Goal: Complete application form: Complete application form

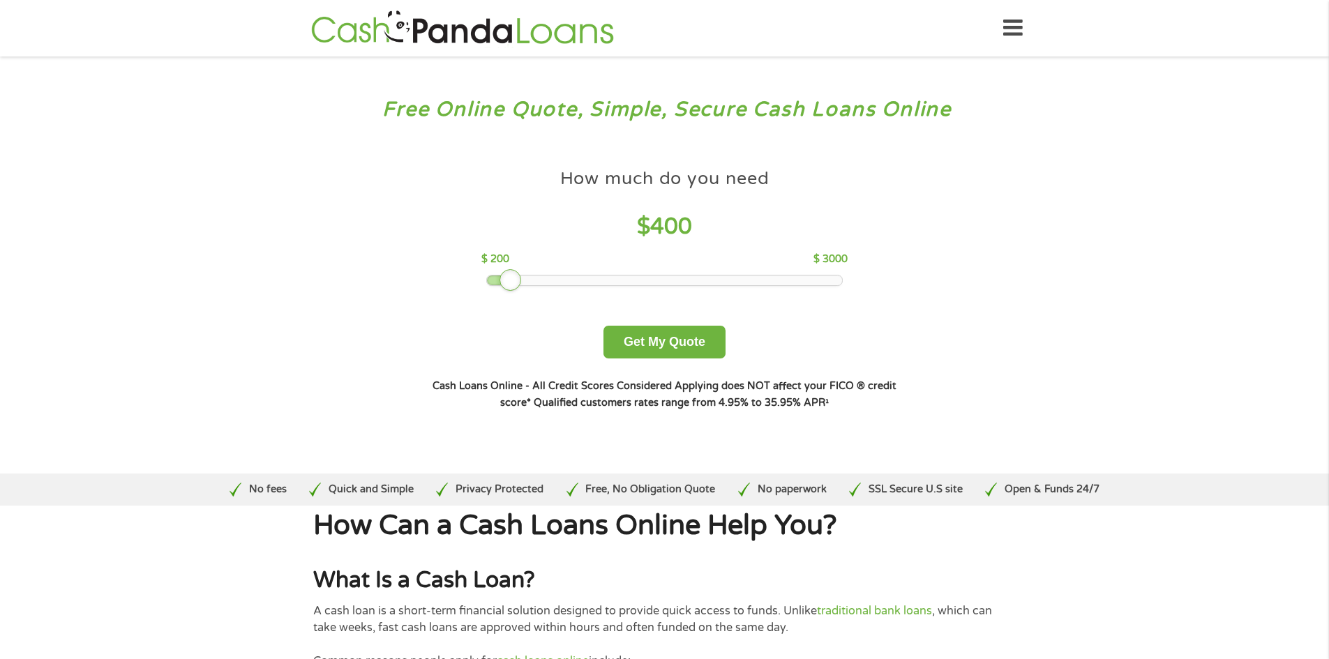
drag, startPoint x: 559, startPoint y: 276, endPoint x: 511, endPoint y: 279, distance: 48.3
drag, startPoint x: 511, startPoint y: 279, endPoint x: 531, endPoint y: 246, distance: 39.1
click at [531, 246] on div "How much do you need $ 400" at bounding box center [664, 205] width 366 height 87
drag, startPoint x: 515, startPoint y: 276, endPoint x: 534, endPoint y: 275, distance: 18.8
click at [534, 276] on div at bounding box center [664, 281] width 355 height 10
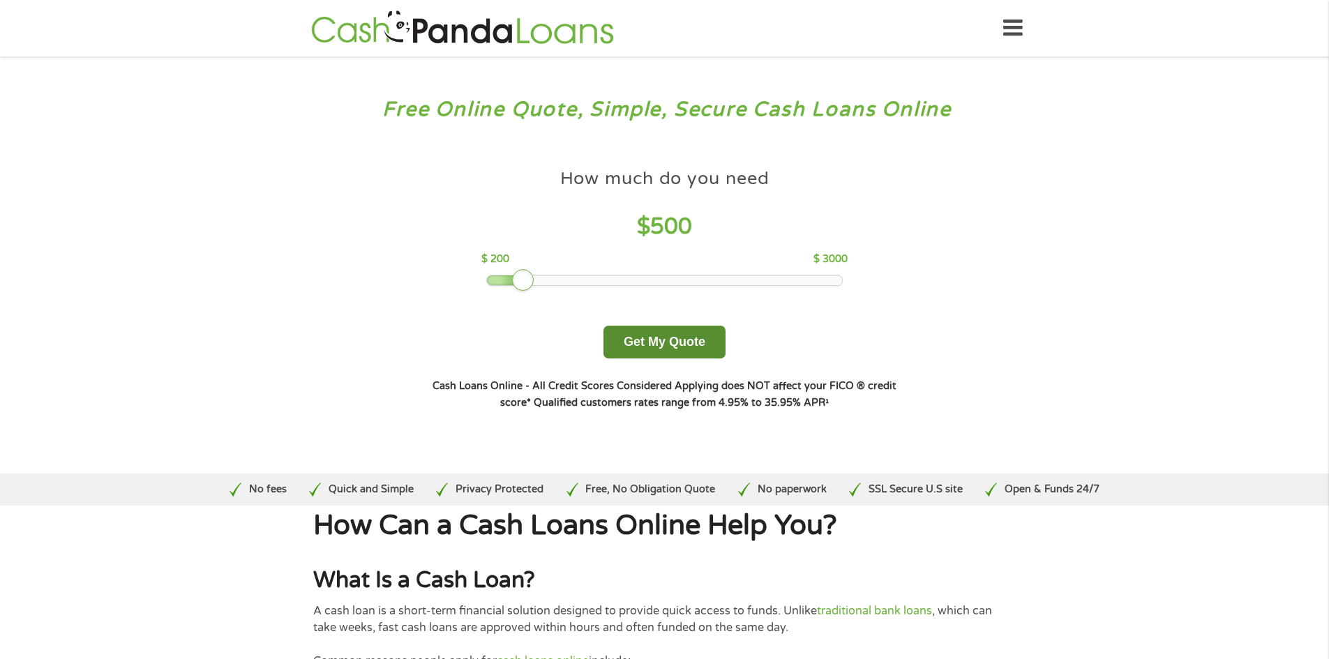
drag, startPoint x: 682, startPoint y: 344, endPoint x: 671, endPoint y: 358, distance: 17.9
click at [676, 352] on button "Get My Quote" at bounding box center [664, 342] width 122 height 33
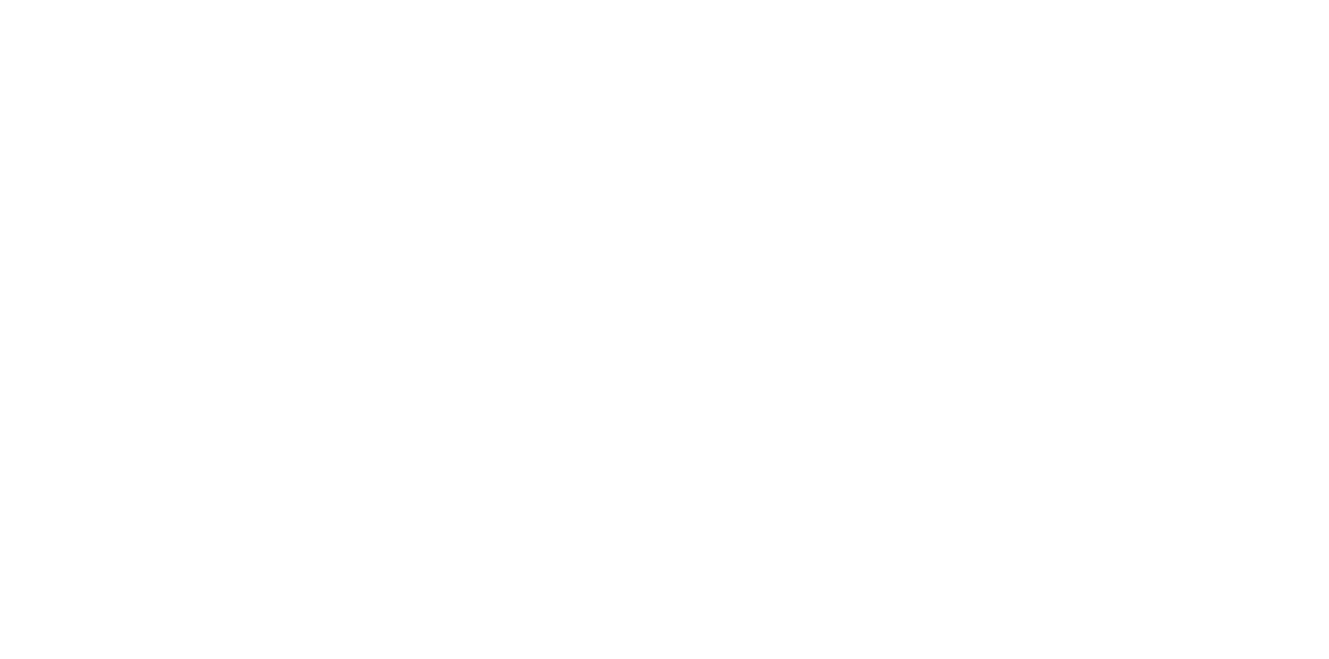
click at [0, 0] on html at bounding box center [0, 0] width 0 height 0
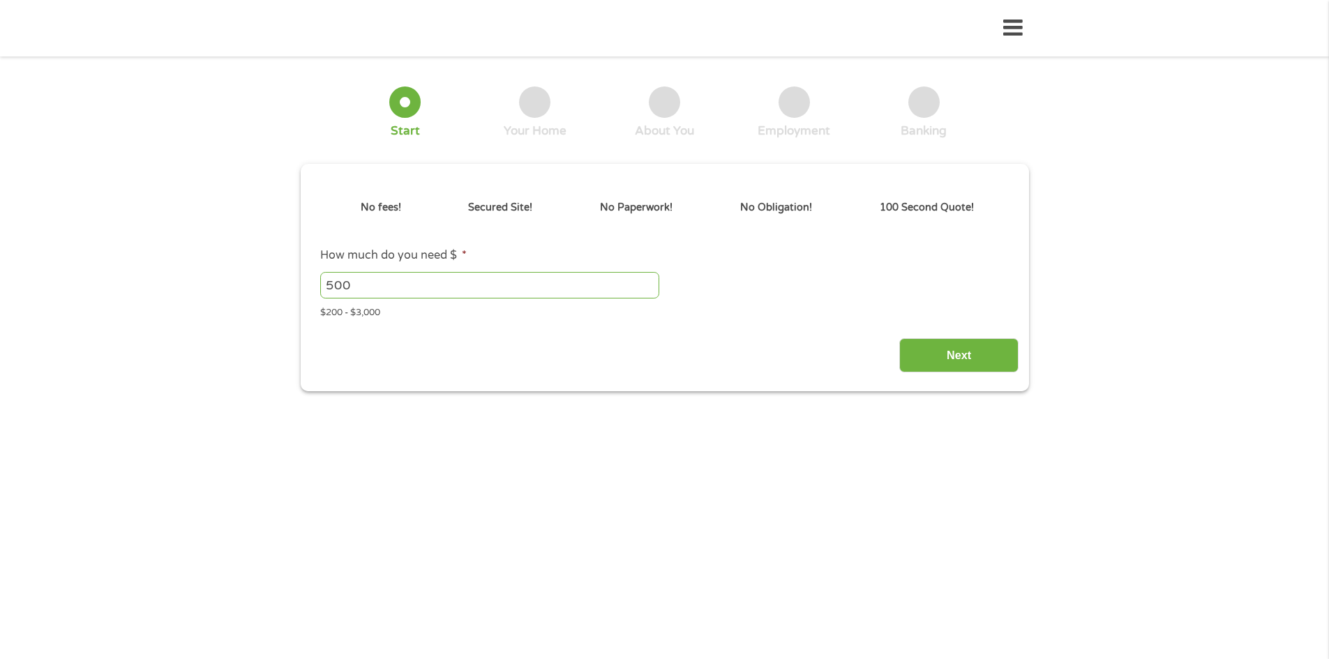
type input "EAIaIQobChMIkp6LgZ_tjwMVtnJHAR192gEoEAAYAiAAEgIECPD_BwE"
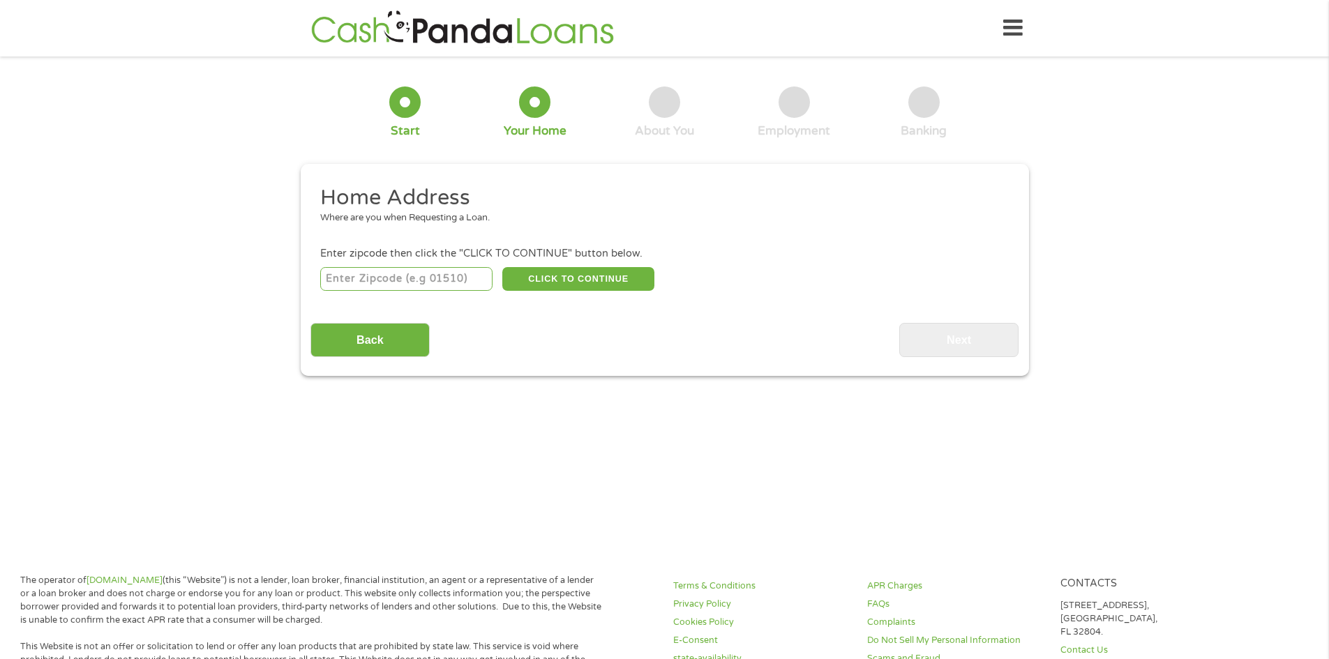
click at [425, 271] on input "number" at bounding box center [406, 279] width 172 height 24
type input "21202"
click at [564, 278] on button "CLICK TO CONTINUE" at bounding box center [578, 279] width 152 height 24
type input "21202"
type input "[GEOGRAPHIC_DATA]"
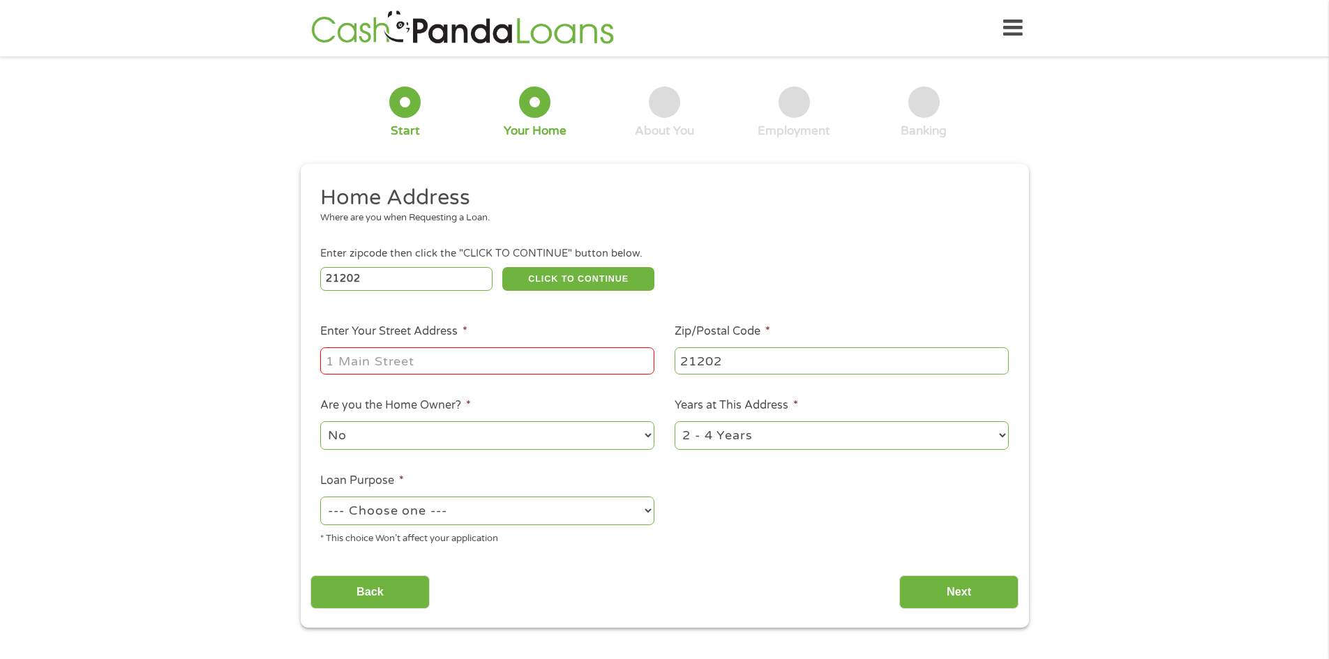
drag, startPoint x: 412, startPoint y: 360, endPoint x: 49, endPoint y: 384, distance: 363.5
drag, startPoint x: 49, startPoint y: 384, endPoint x: 352, endPoint y: 358, distance: 304.5
click at [352, 358] on input "Enter Your Street Address *" at bounding box center [487, 360] width 334 height 27
type input "832 Guildford Ave Baltimore, MD 21202"
click at [993, 432] on select "1 Year or less 1 - 2 Years 2 - 4 Years Over 4 Years" at bounding box center [841, 435] width 334 height 29
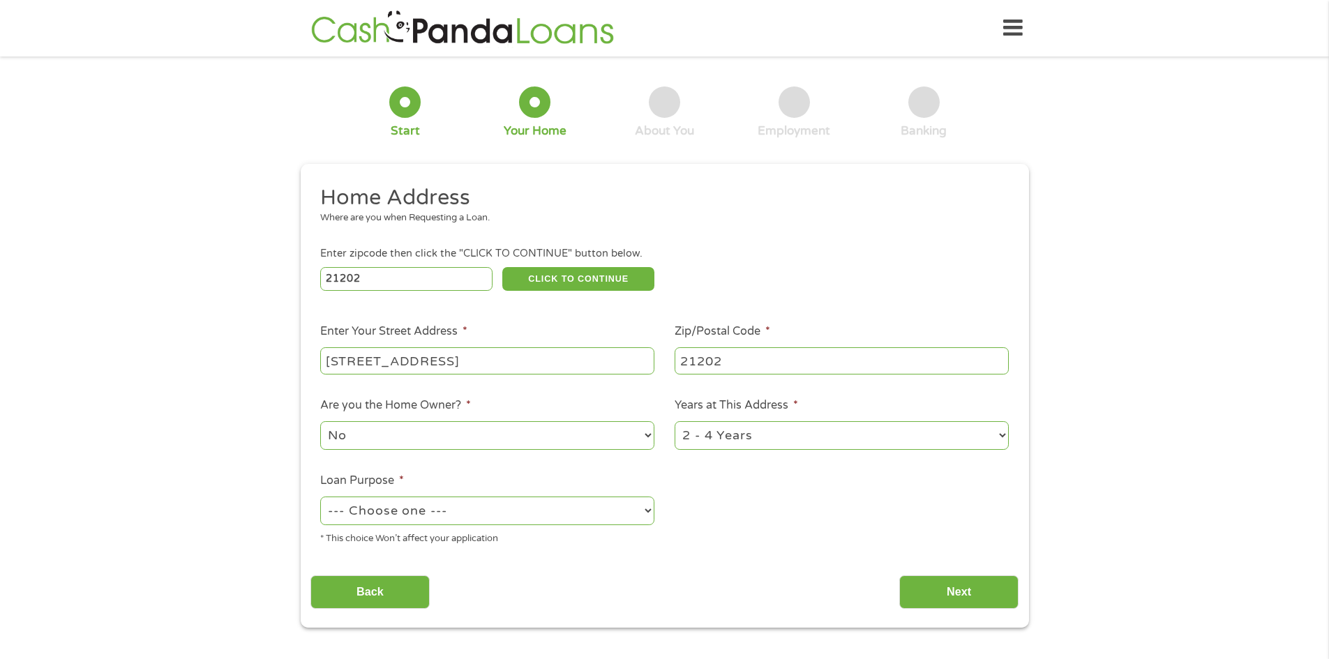
select select "12months"
click at [674, 421] on select "1 Year or less 1 - 2 Years 2 - 4 Years Over 4 Years" at bounding box center [841, 435] width 334 height 29
click at [647, 515] on select "--- Choose one --- Pay Bills Debt Consolidation Home Improvement Major Purchase…" at bounding box center [487, 511] width 334 height 29
select select "paybills"
click at [320, 497] on select "--- Choose one --- Pay Bills Debt Consolidation Home Improvement Major Purchase…" at bounding box center [487, 511] width 334 height 29
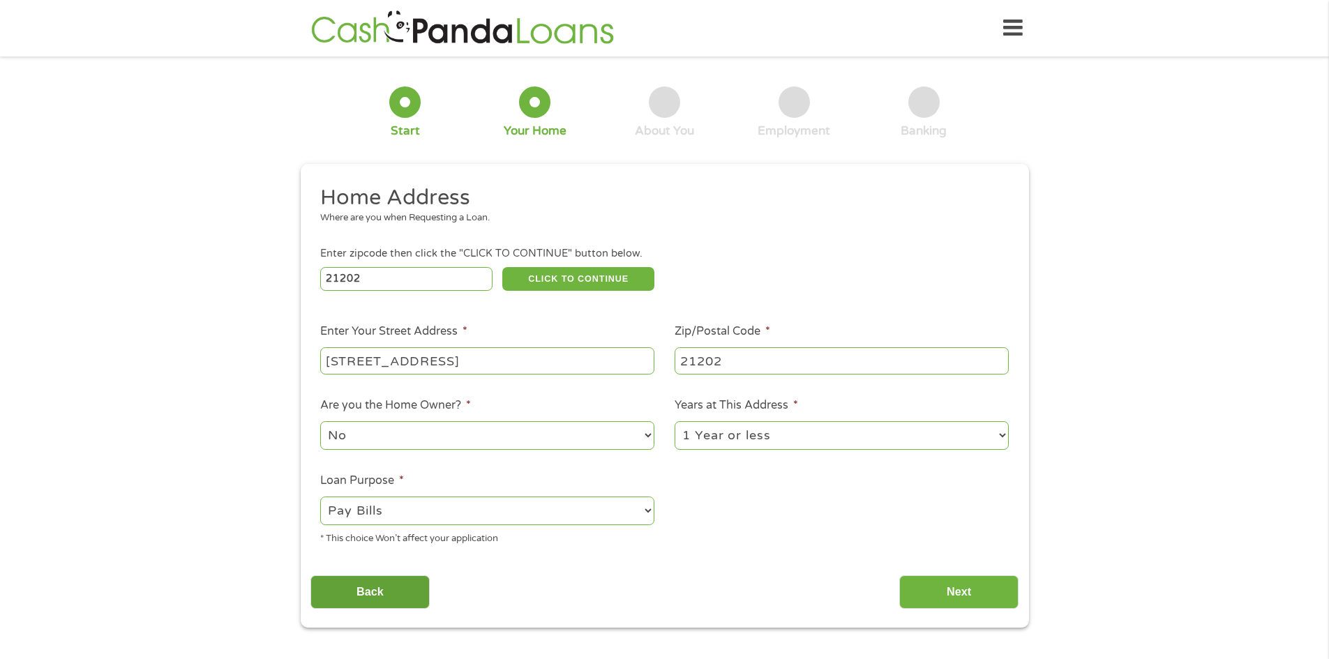
click at [361, 591] on input "Back" at bounding box center [369, 592] width 119 height 34
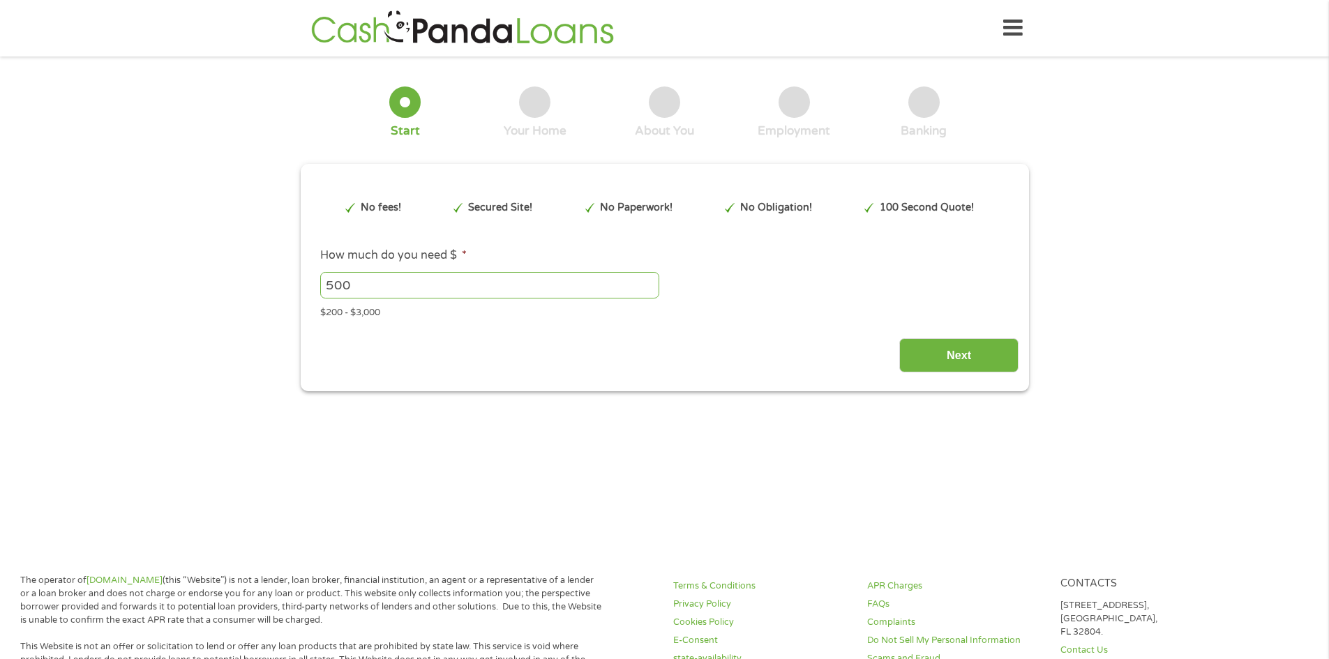
scroll to position [6, 6]
click at [959, 341] on input "Next" at bounding box center [958, 355] width 119 height 34
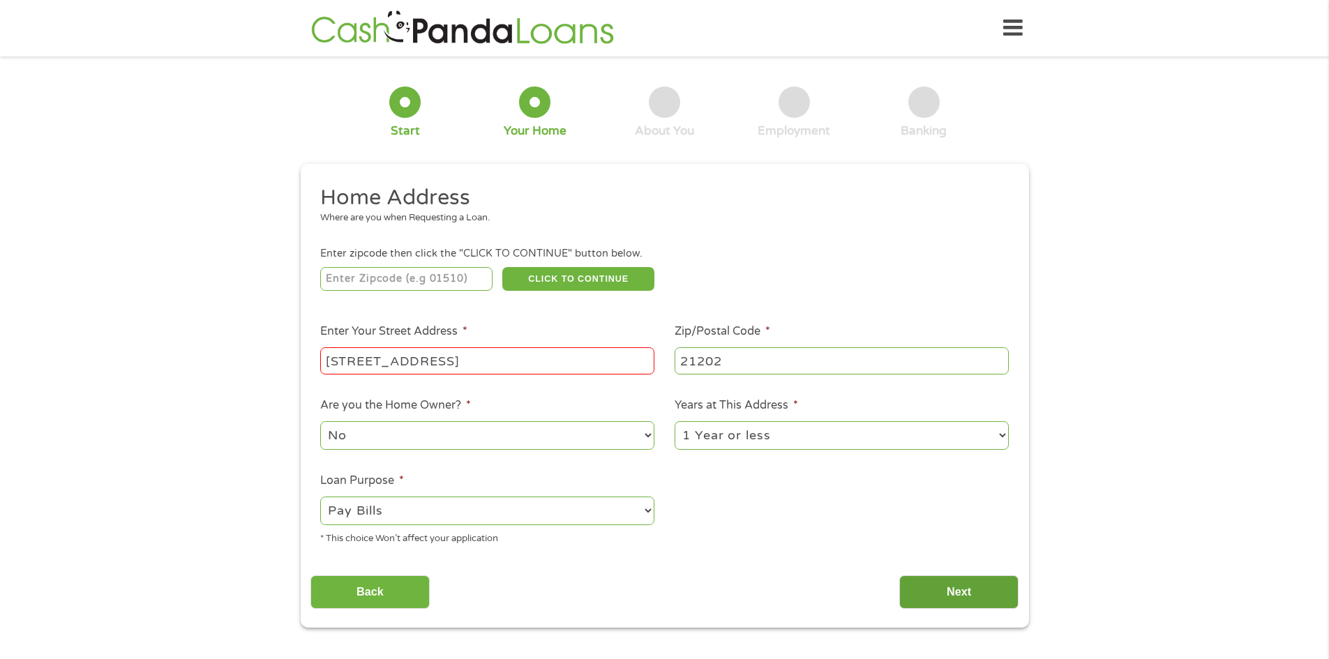
click at [1005, 588] on input "Next" at bounding box center [958, 592] width 119 height 34
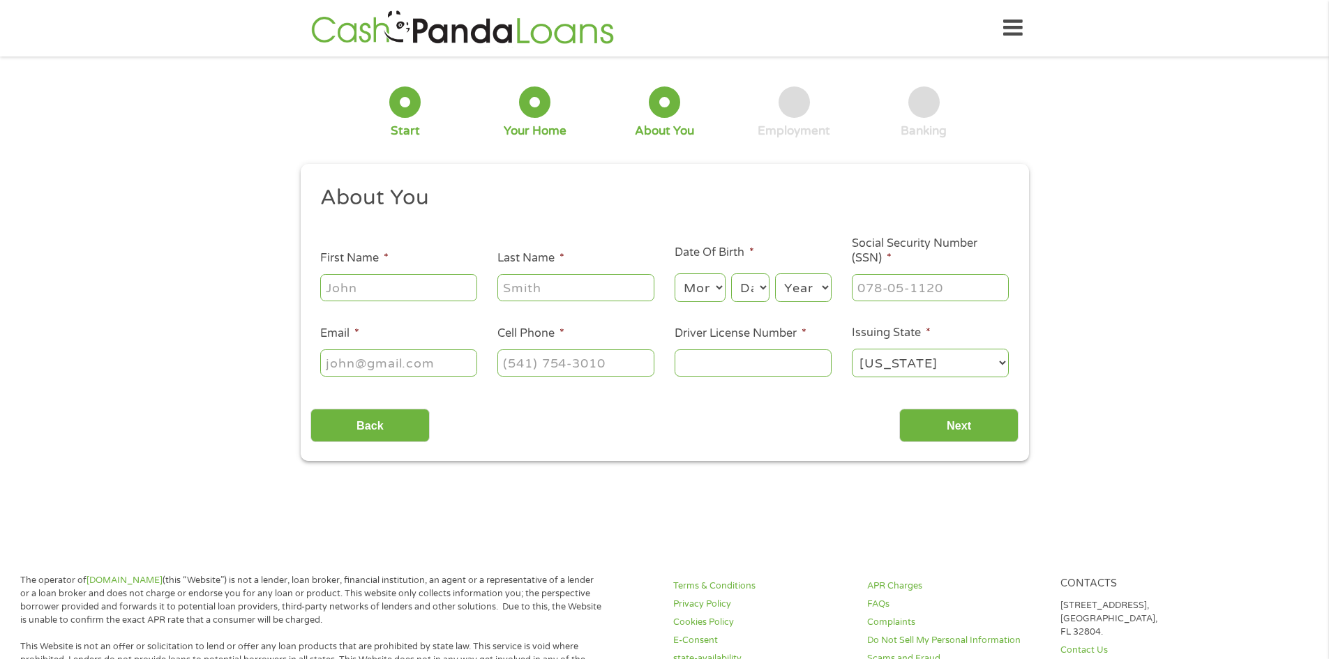
click at [407, 289] on input "First Name *" at bounding box center [398, 287] width 157 height 27
type input "COKIE Joe"
type input "GOPSHES Jr"
type input "cokiegopshesjr@gmail.com"
type input "(443) 992-5790"
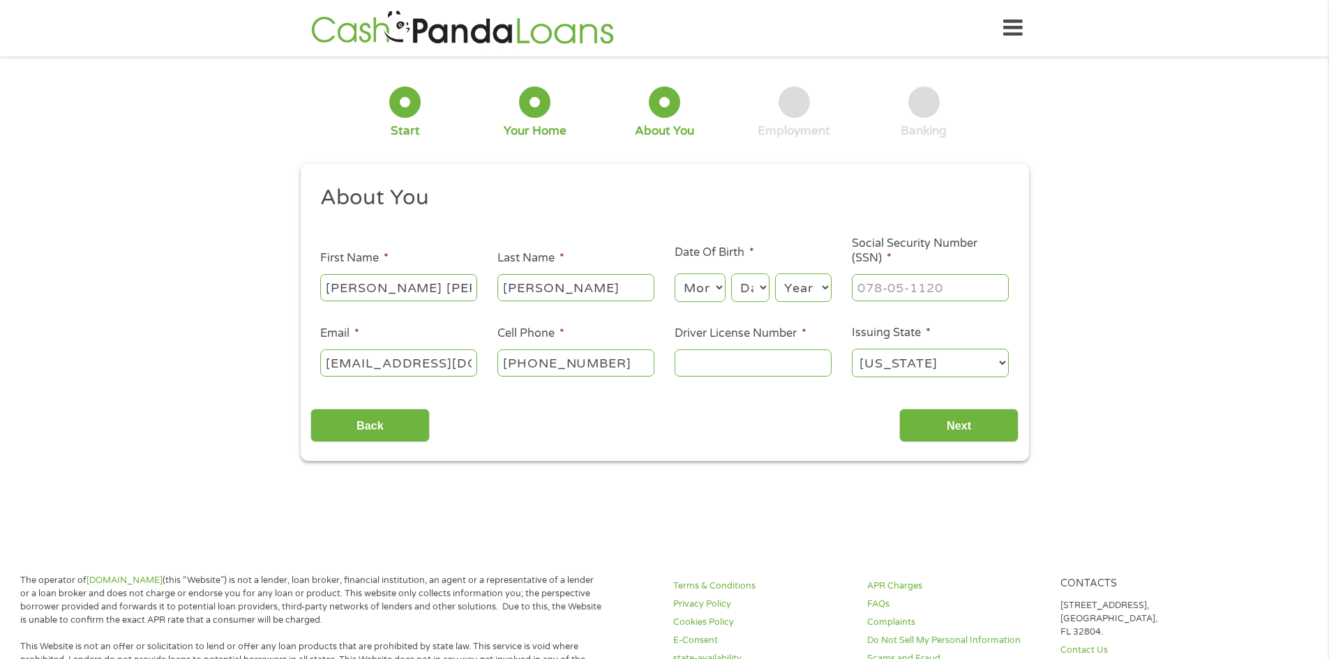
click at [716, 290] on select "Month 1 2 3 4 5 6 7 8 9 10 11 12" at bounding box center [699, 287] width 51 height 29
select select "10"
click at [674, 273] on select "Month 1 2 3 4 5 6 7 8 9 10 11 12" at bounding box center [699, 287] width 51 height 29
drag, startPoint x: 755, startPoint y: 283, endPoint x: 780, endPoint y: 304, distance: 33.2
click at [755, 283] on select "Day 1 2 3 4 5 6 7 8 9 10 11 12 13 14 15 16 17 18 19 20 21 22 23 24 25 26 27 28 …" at bounding box center [750, 287] width 38 height 29
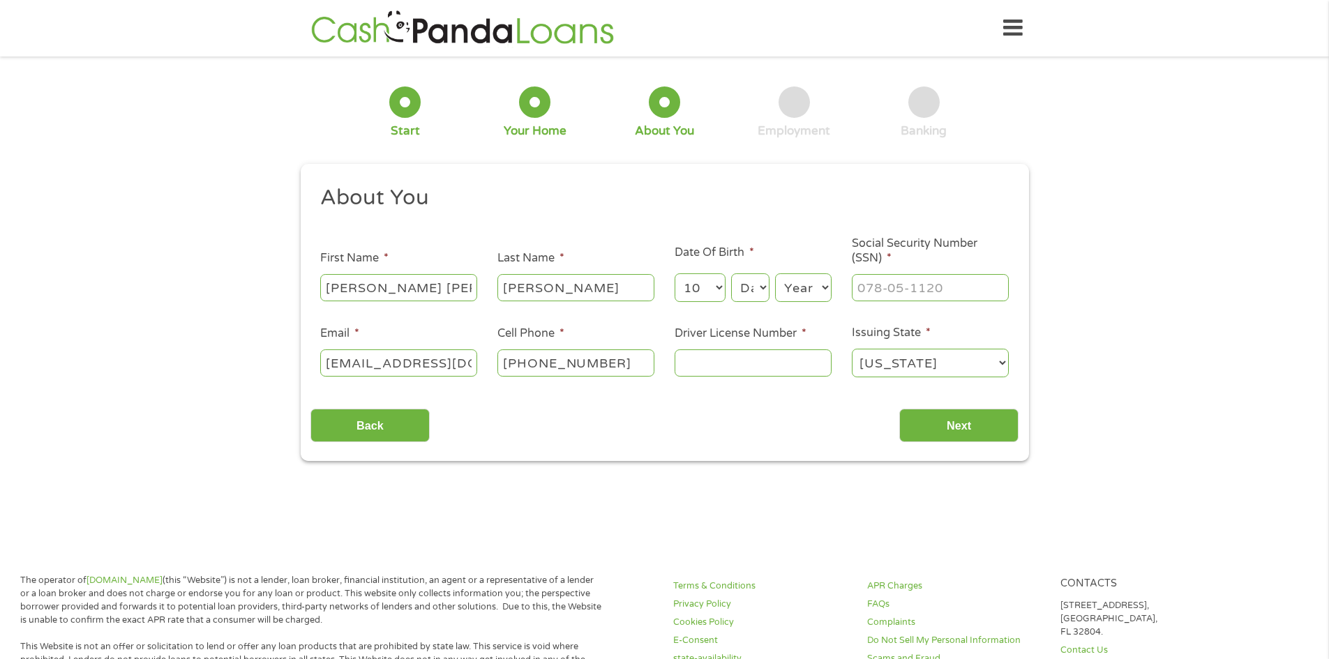
select select "14"
click at [731, 273] on select "Day 1 2 3 4 5 6 7 8 9 10 11 12 13 14 15 16 17 18 19 20 21 22 23 24 25 26 27 28 …" at bounding box center [750, 287] width 38 height 29
click at [822, 288] on select "Year 2007 2006 2005 2004 2003 2002 2001 2000 1999 1998 1997 1996 1995 1994 1993…" at bounding box center [803, 287] width 56 height 29
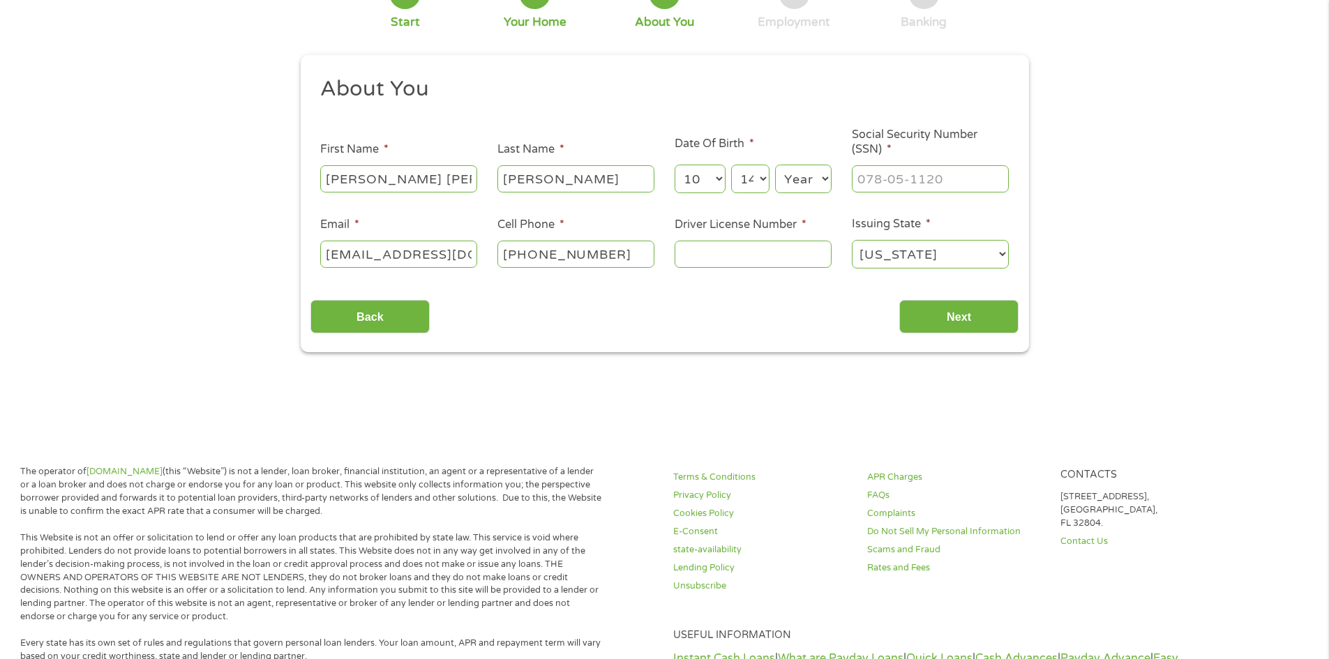
scroll to position [209, 0]
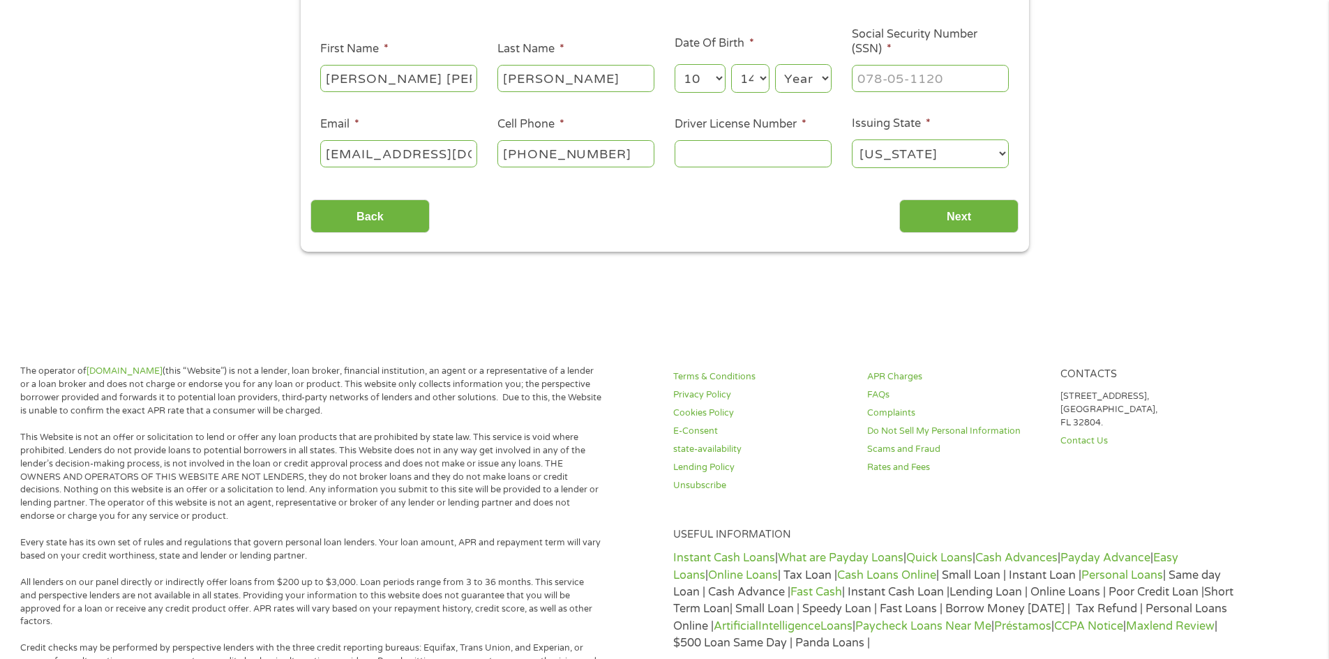
click at [817, 75] on select "Year 2007 2006 2005 2004 2003 2002 2001 2000 1999 1998 1997 1996 1995 1994 1993…" at bounding box center [803, 78] width 56 height 29
select select "1971"
click at [775, 64] on select "Year 2007 2006 2005 2004 2003 2002 2001 2000 1999 1998 1997 1996 1995 1994 1993…" at bounding box center [803, 78] width 56 height 29
drag, startPoint x: 873, startPoint y: 73, endPoint x: 869, endPoint y: 83, distance: 11.3
click at [869, 83] on input "___-__-____" at bounding box center [930, 78] width 157 height 27
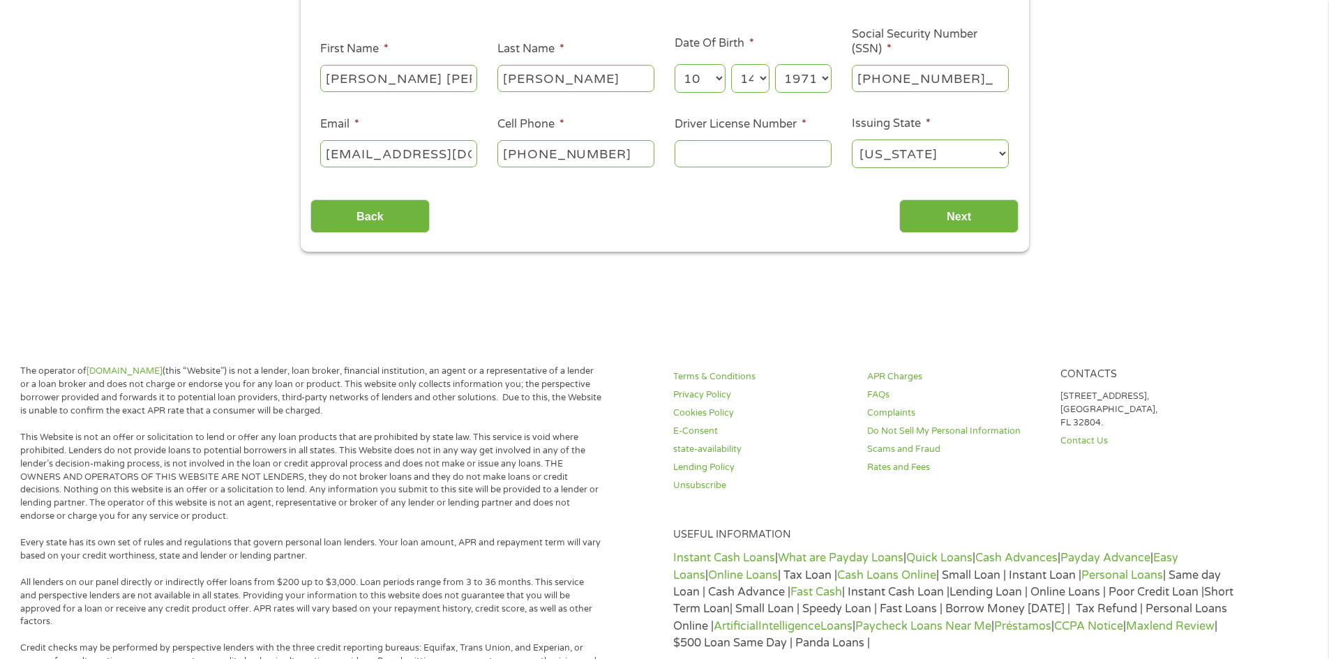
type input "220-84-9910"
click at [720, 162] on input "Driver License Number *" at bounding box center [752, 153] width 157 height 27
type input "md.10276069442"
click at [677, 195] on div "Back Next" at bounding box center [664, 211] width 708 height 44
click at [993, 220] on input "Next" at bounding box center [958, 216] width 119 height 34
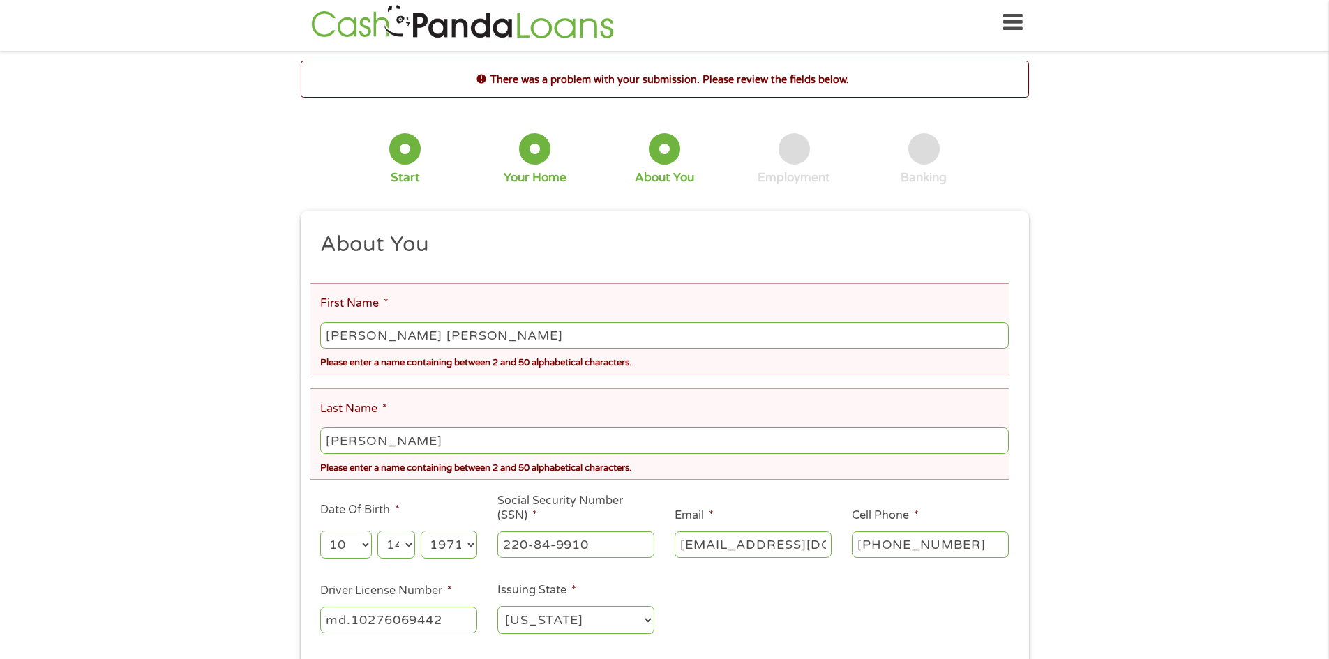
scroll to position [0, 0]
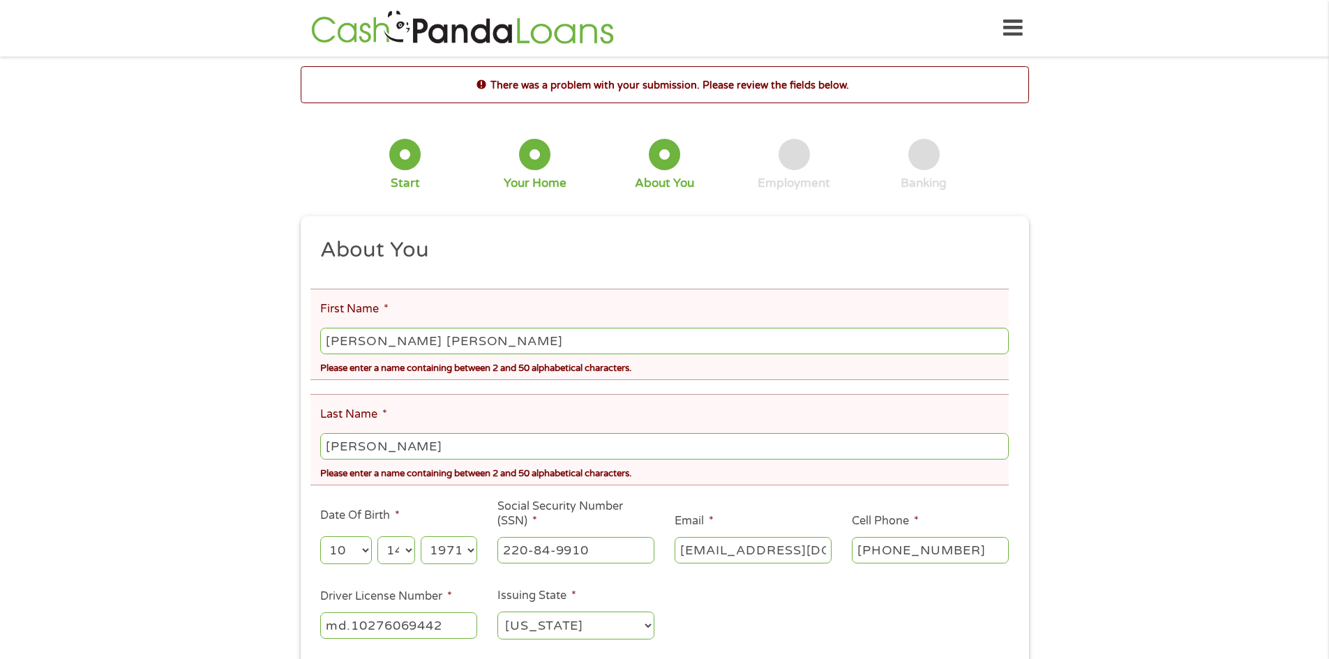
drag, startPoint x: 204, startPoint y: 310, endPoint x: 107, endPoint y: 356, distance: 108.0
click at [109, 356] on div "There was a problem with your submission. Please review the fields below. 1 Sta…" at bounding box center [664, 394] width 1329 height 657
click at [397, 340] on input "COKIE Joe" at bounding box center [664, 341] width 688 height 27
click at [368, 339] on input "COKIE Joe" at bounding box center [664, 341] width 688 height 27
type input "Cokie Joe"
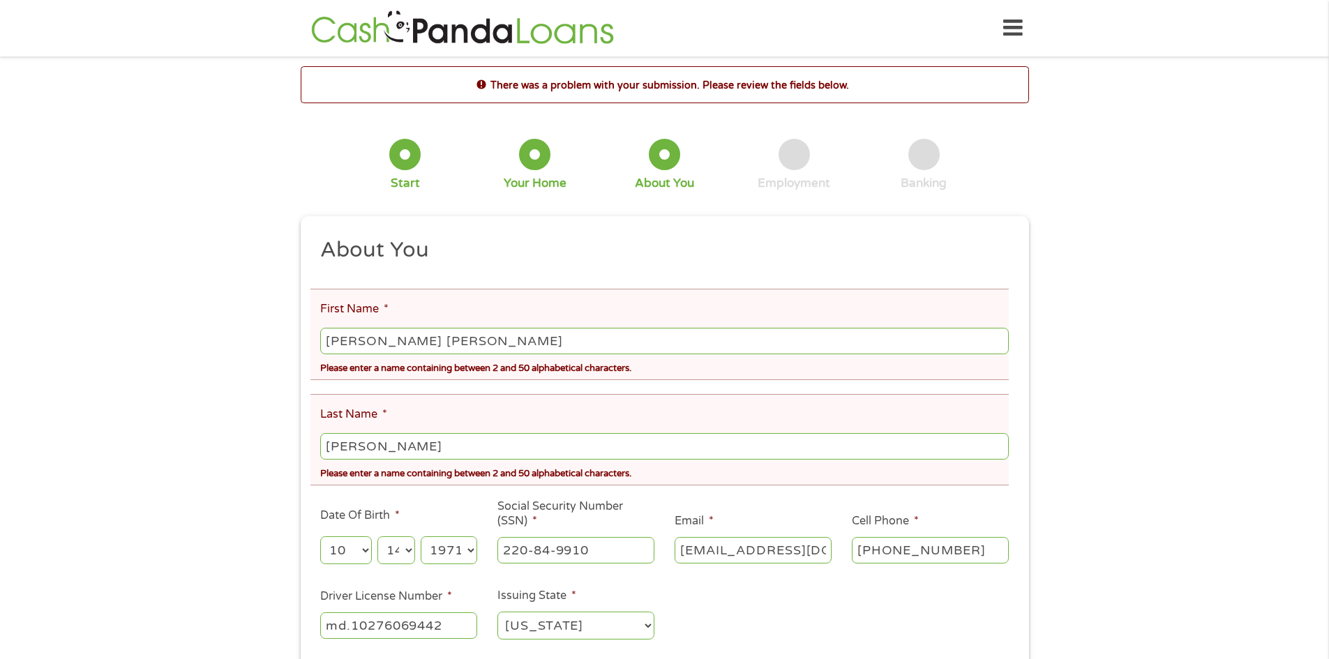
click at [215, 280] on div "There was a problem with your submission. Please review the fields below. 1 Sta…" at bounding box center [664, 394] width 1329 height 657
drag, startPoint x: 393, startPoint y: 447, endPoint x: 372, endPoint y: 432, distance: 26.5
click at [393, 447] on input "GOPSHES Jr" at bounding box center [664, 446] width 688 height 27
type input "Gopshes Jr"
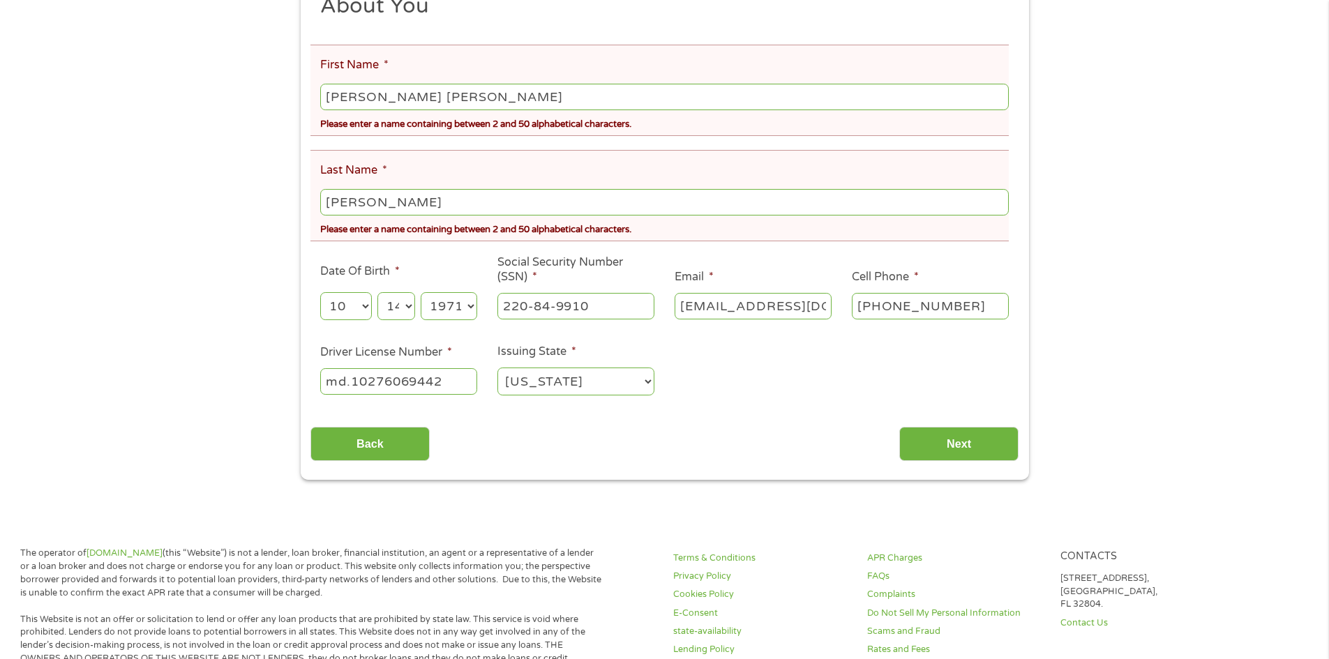
scroll to position [279, 0]
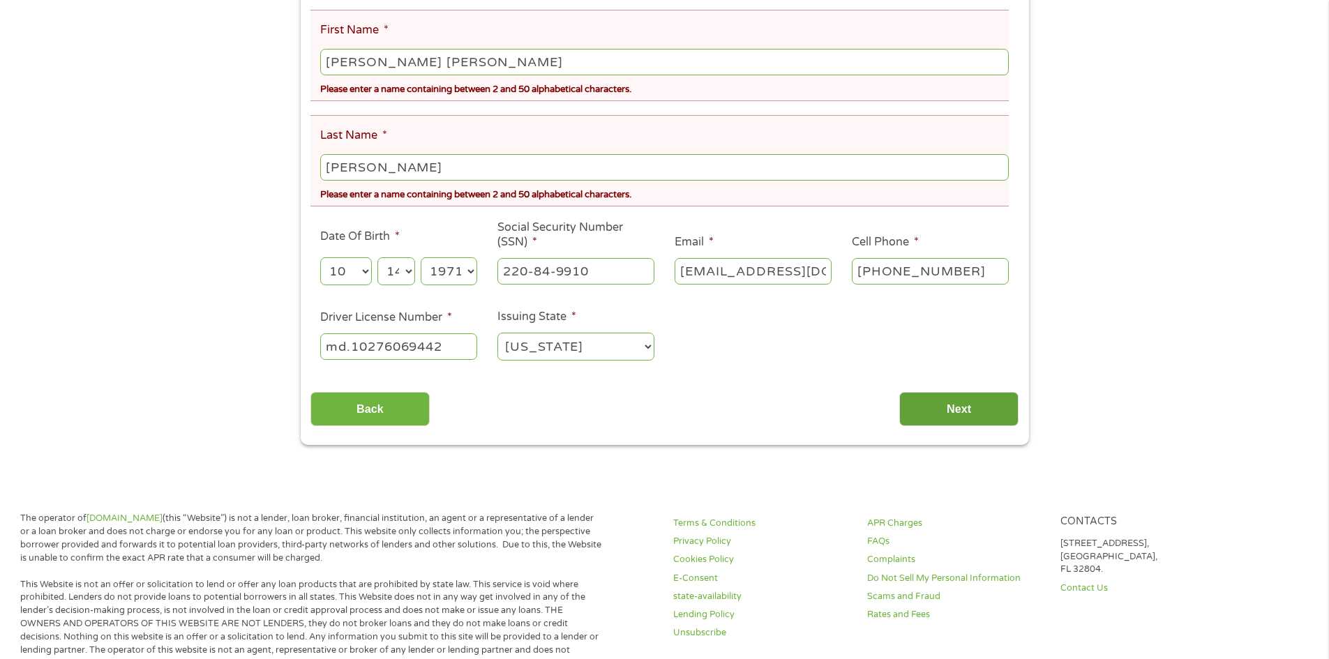
click at [956, 414] on input "Next" at bounding box center [958, 409] width 119 height 34
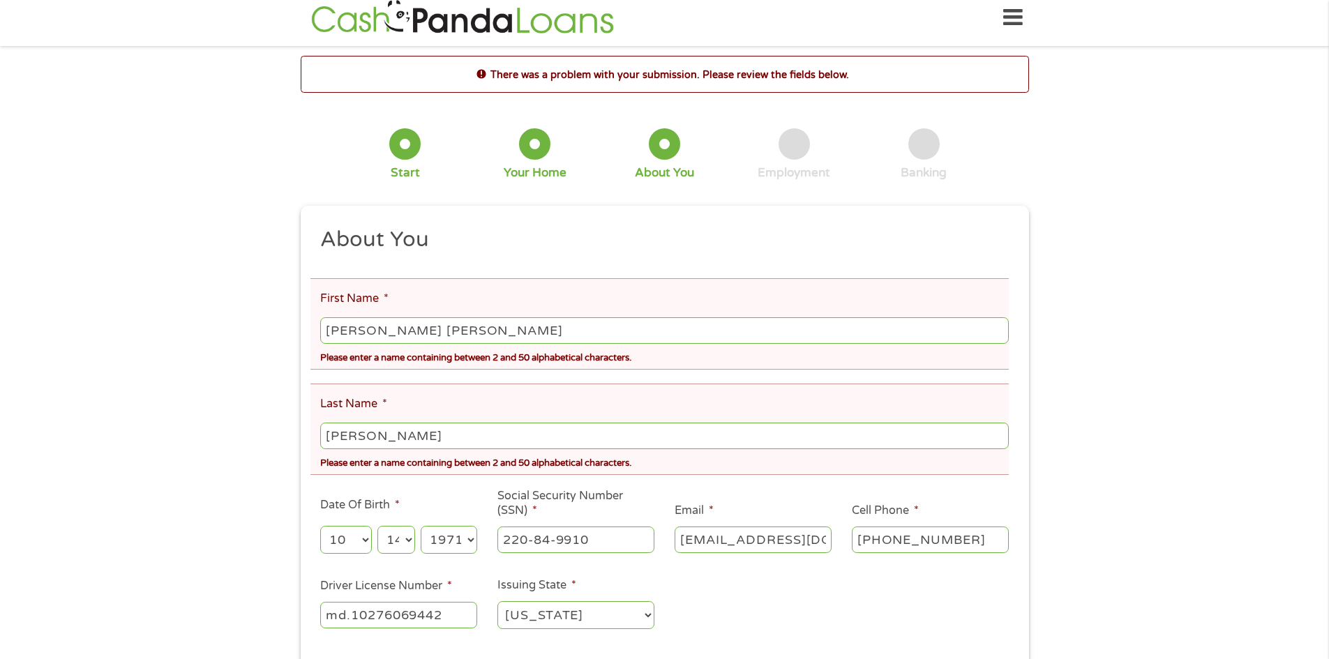
scroll to position [0, 0]
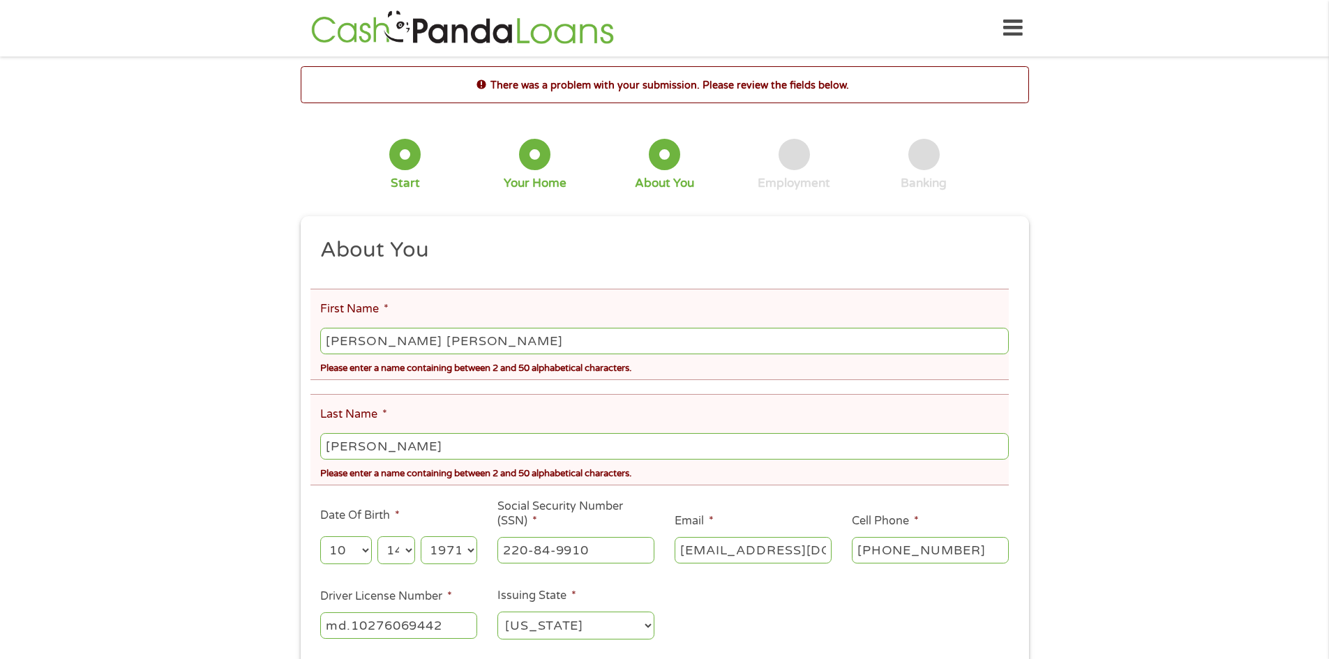
click at [394, 342] on input "Cokie Joe" at bounding box center [664, 341] width 688 height 27
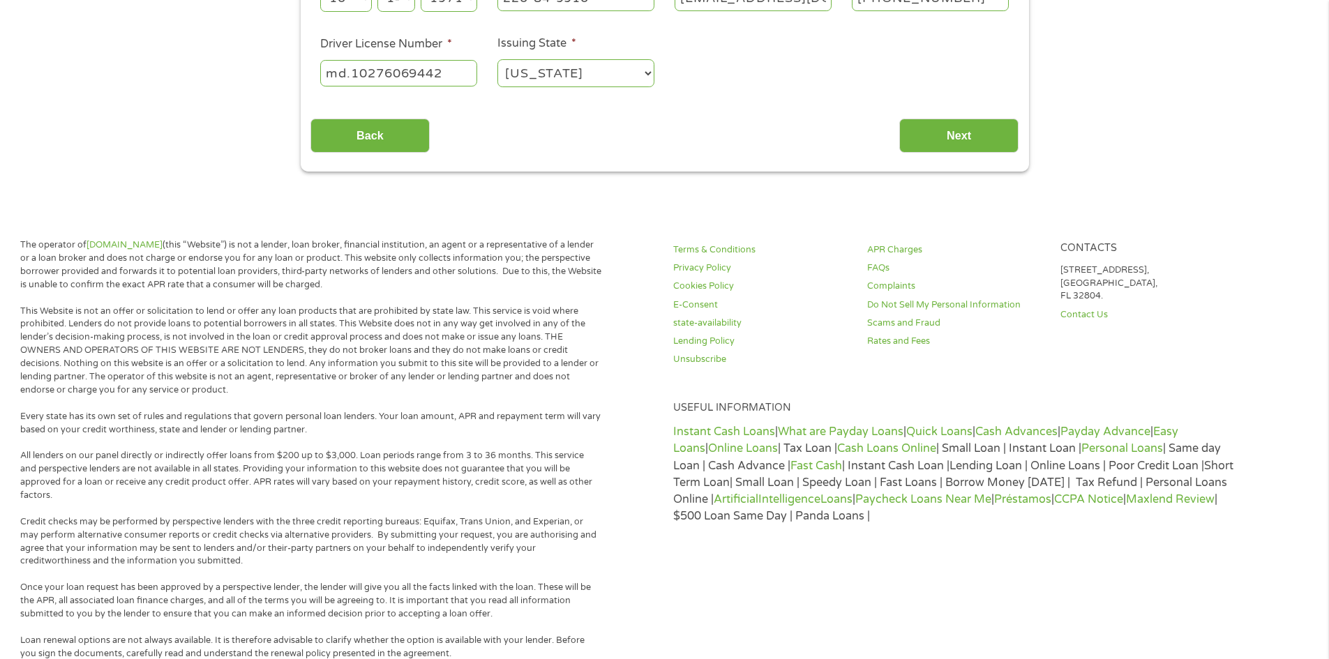
scroll to position [558, 0]
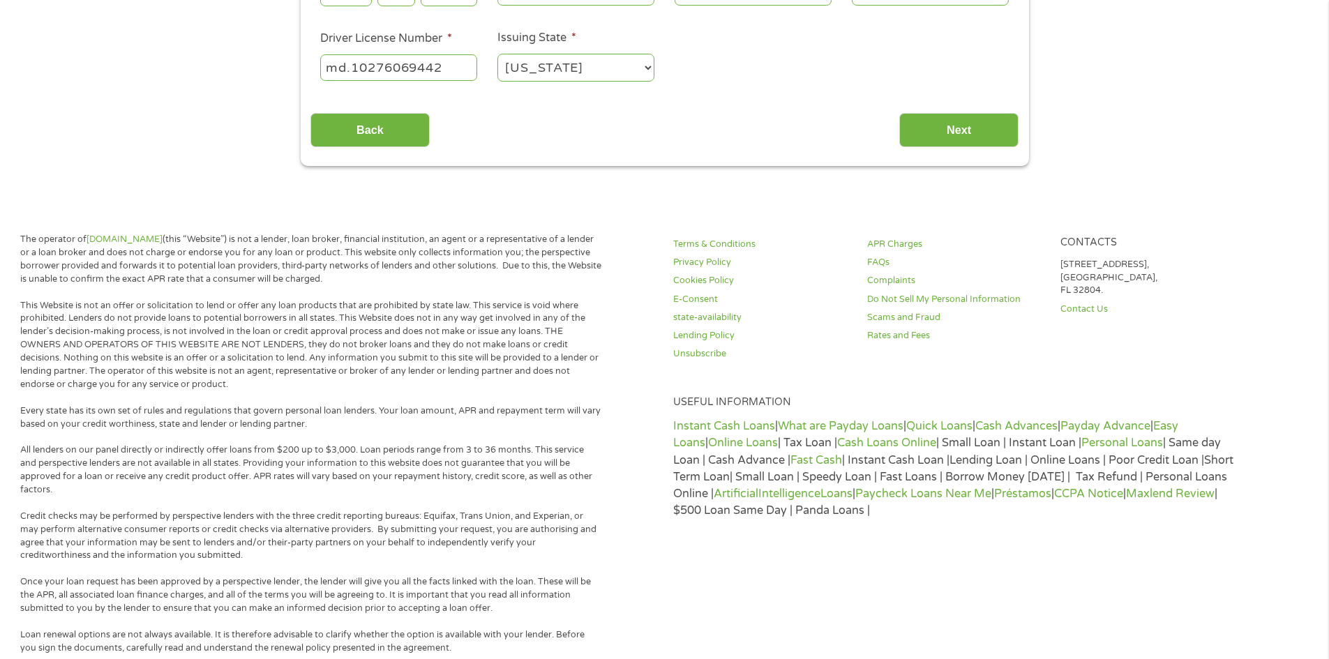
drag, startPoint x: 254, startPoint y: 345, endPoint x: 33, endPoint y: 692, distance: 411.4
drag, startPoint x: 33, startPoint y: 692, endPoint x: 18, endPoint y: 363, distance: 328.9
click at [18, 363] on div "The operator of Cashpandaloans.com (this “Website”) is not a lender, loan broke…" at bounding box center [664, 602] width 1329 height 778
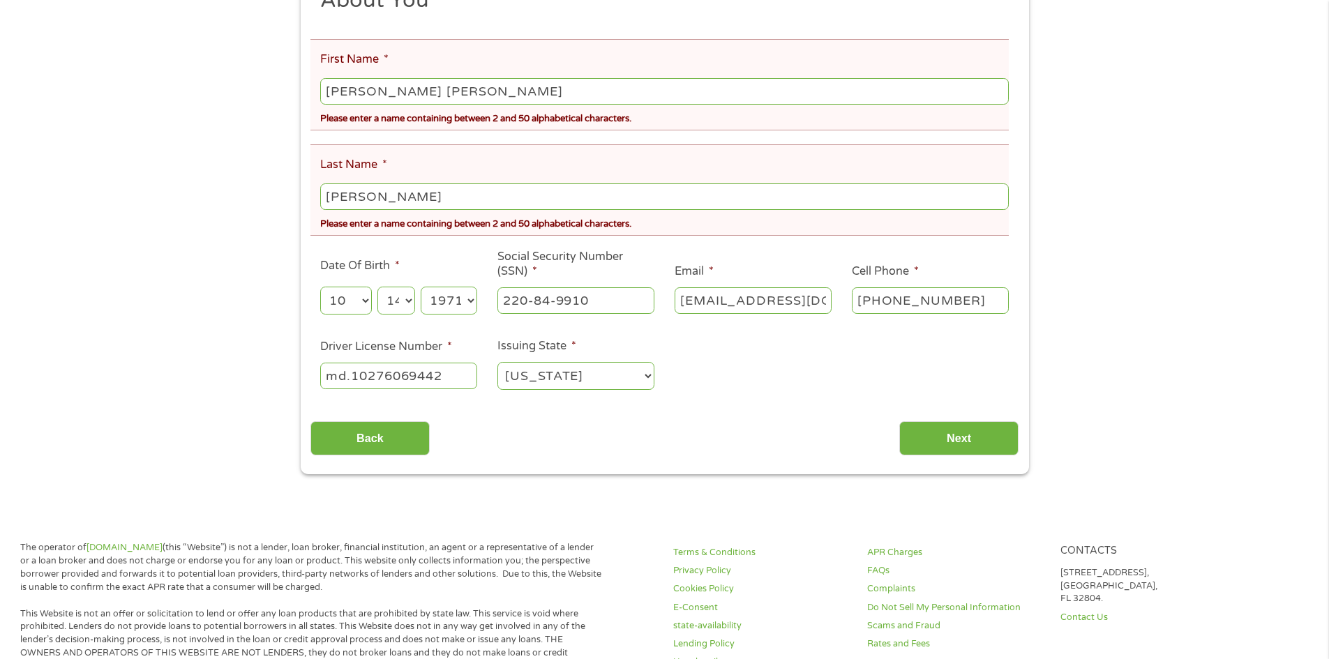
scroll to position [279, 0]
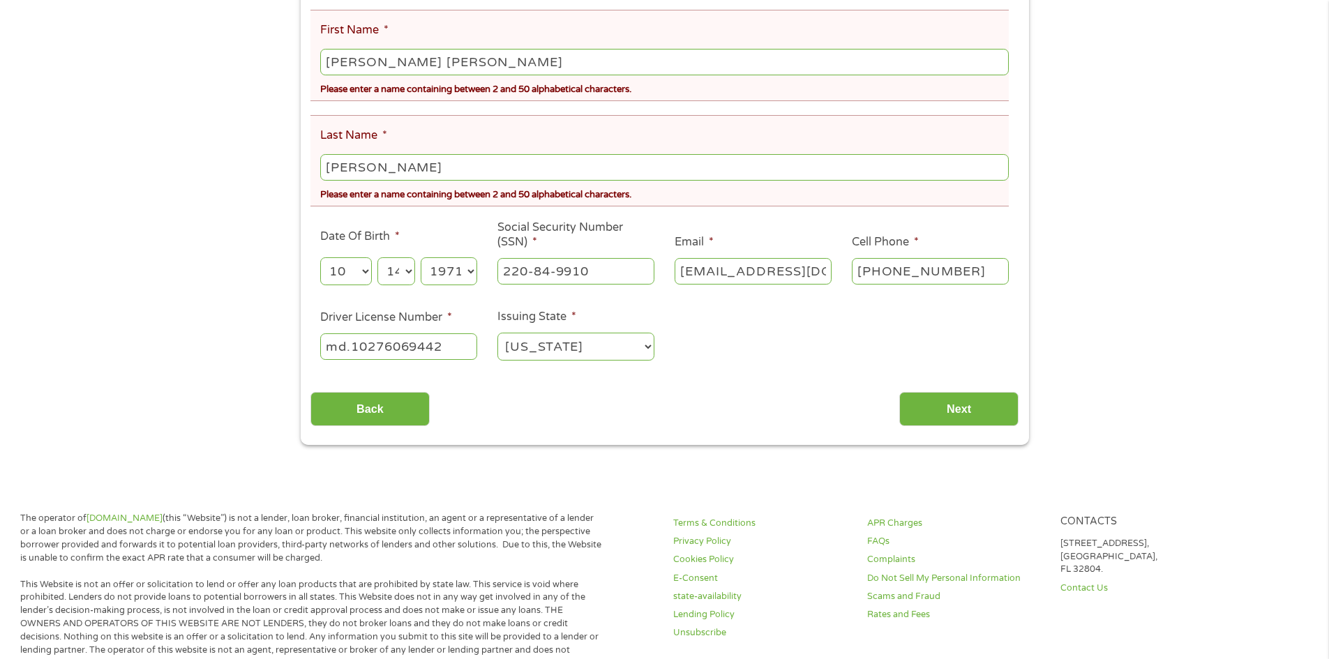
click at [393, 61] on input "Cokie Joe" at bounding box center [664, 62] width 688 height 27
type input "Cokie"
drag, startPoint x: 363, startPoint y: 139, endPoint x: 13, endPoint y: 478, distance: 486.9
